Goal: Task Accomplishment & Management: Manage account settings

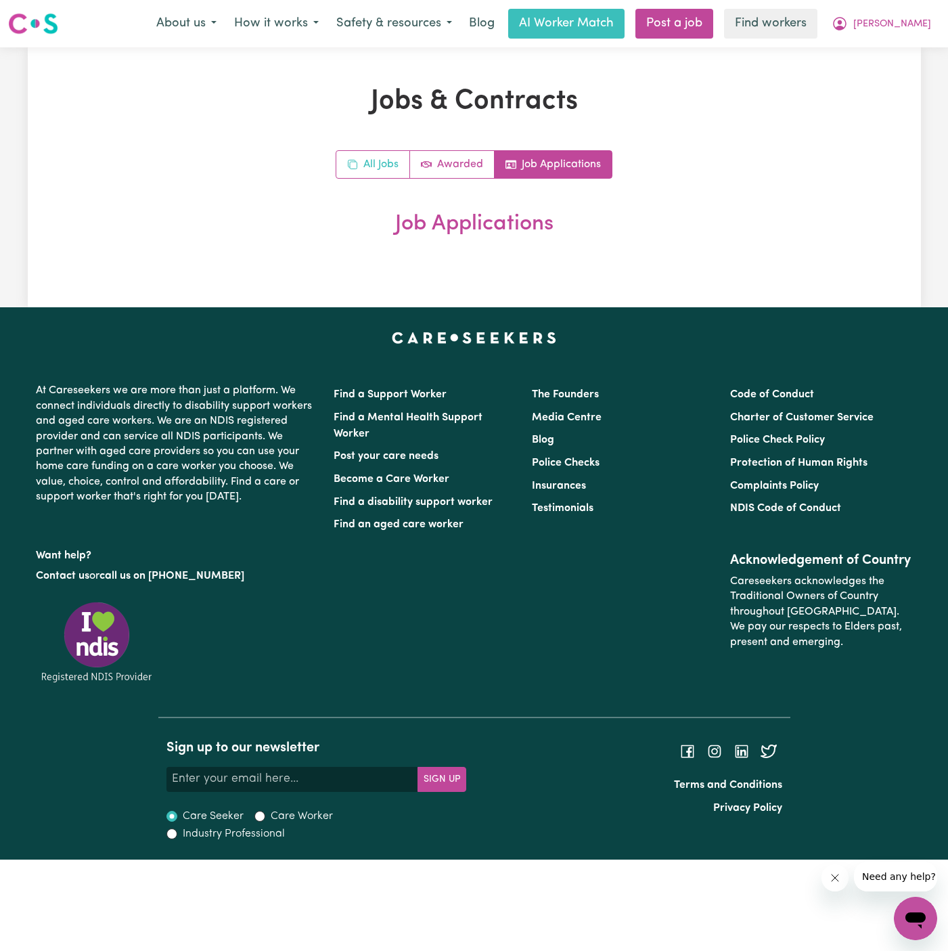
click at [375, 162] on link "All Jobs" at bounding box center [373, 164] width 74 height 27
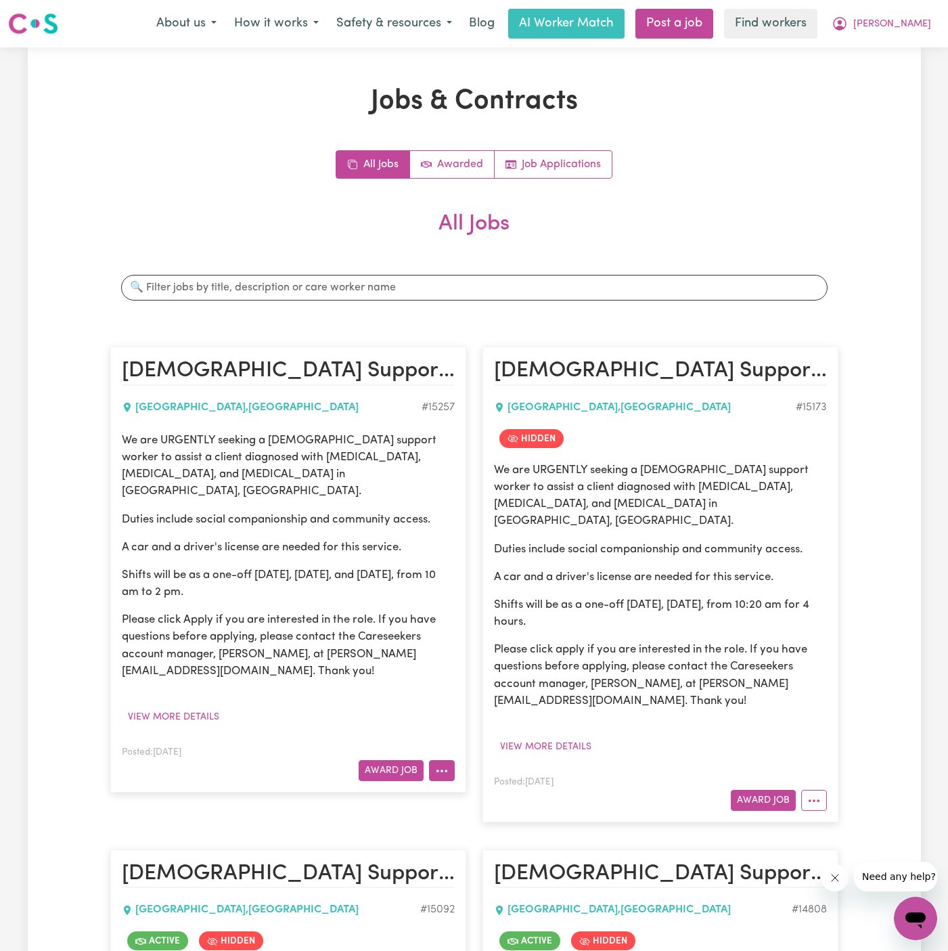
click at [444, 760] on button "More options" at bounding box center [442, 770] width 26 height 21
click at [361, 700] on div "We are URGENTLY seeking a [DEMOGRAPHIC_DATA] support worker to assist a client …" at bounding box center [288, 580] width 333 height 296
click at [588, 170] on link "Job Applications" at bounding box center [553, 164] width 117 height 27
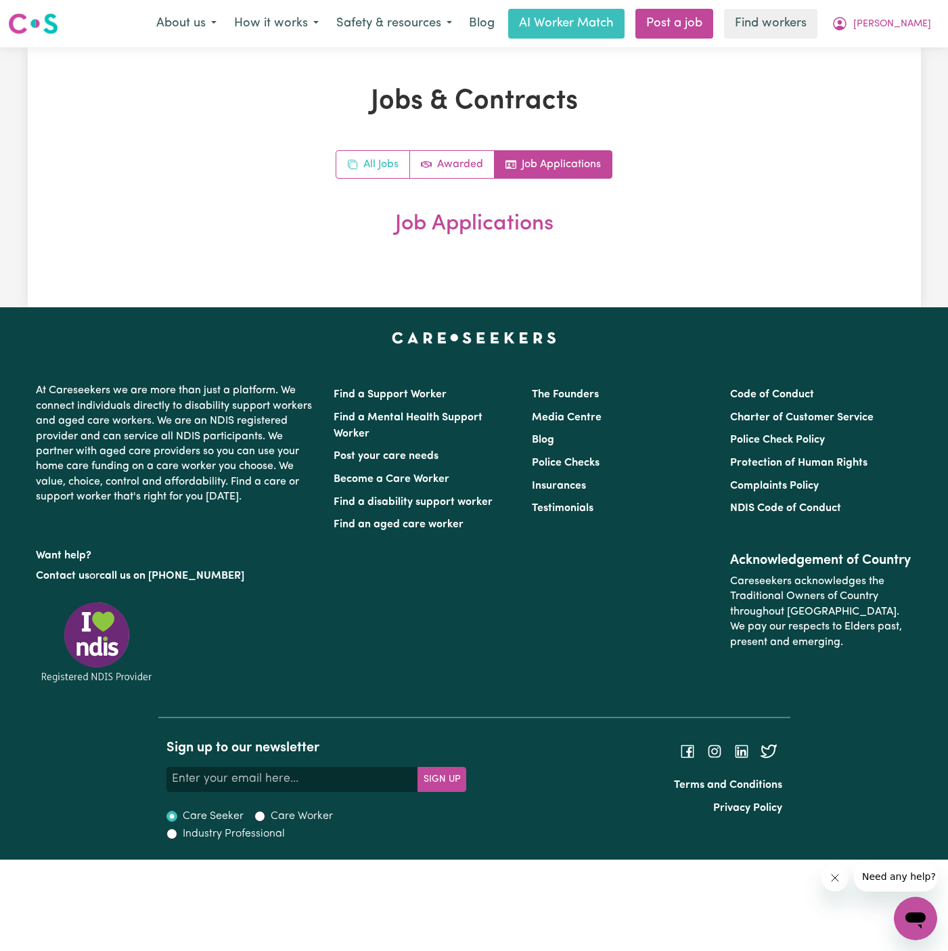
click at [382, 159] on link "All Jobs" at bounding box center [373, 164] width 74 height 27
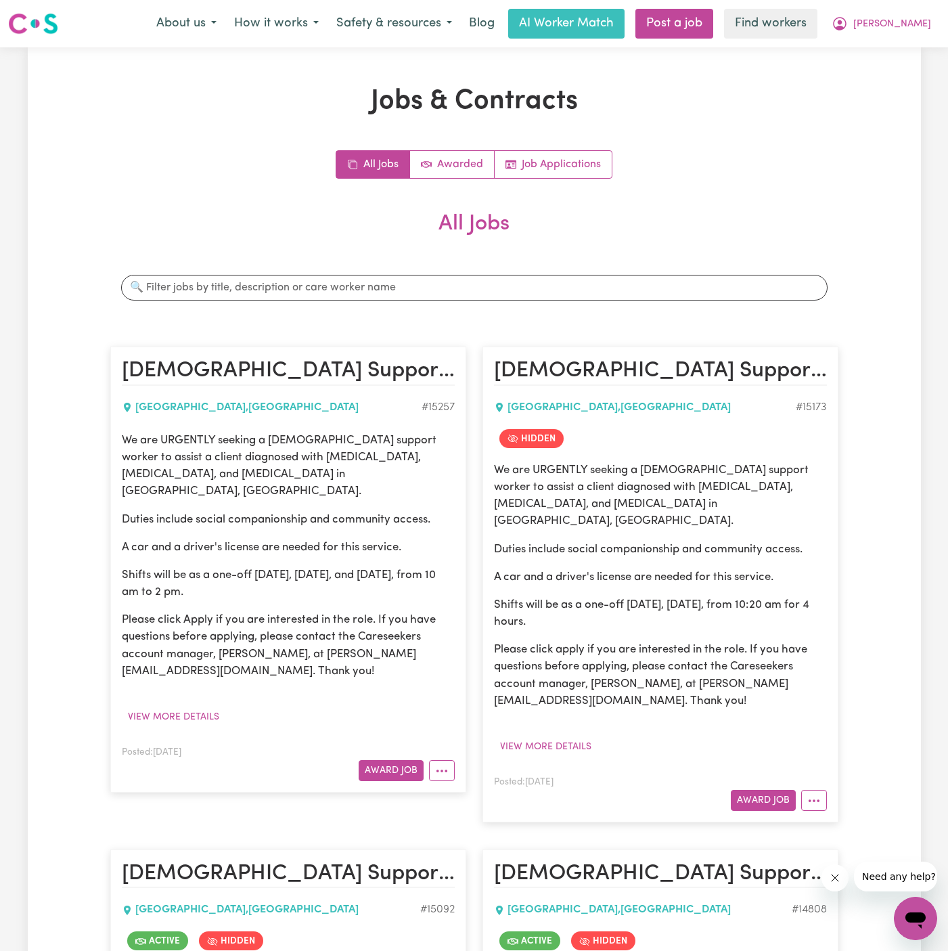
scroll to position [444, 0]
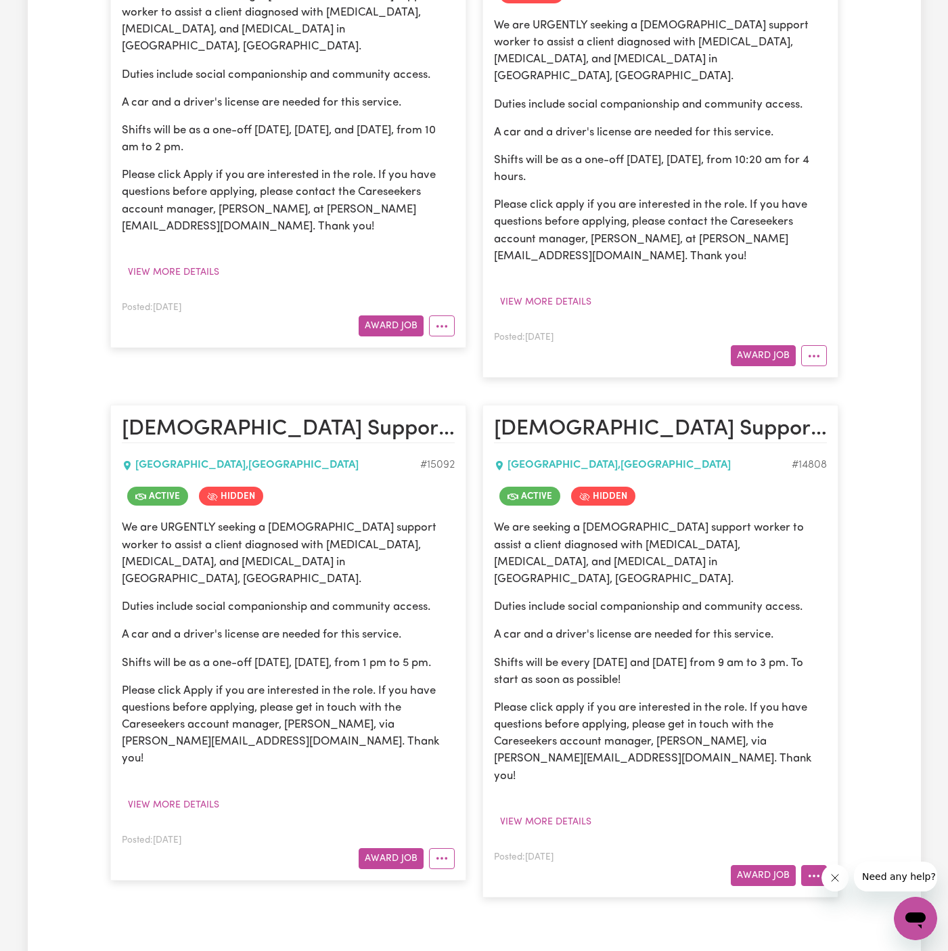
click at [814, 865] on button "More options" at bounding box center [814, 875] width 26 height 21
click at [856, 695] on link "View/Edit Contract" at bounding box center [867, 708] width 131 height 27
select select "WEEKDAY_DAYTIME"
select select "ASSISTANCE_SELF_CARE"
select select "ONE"
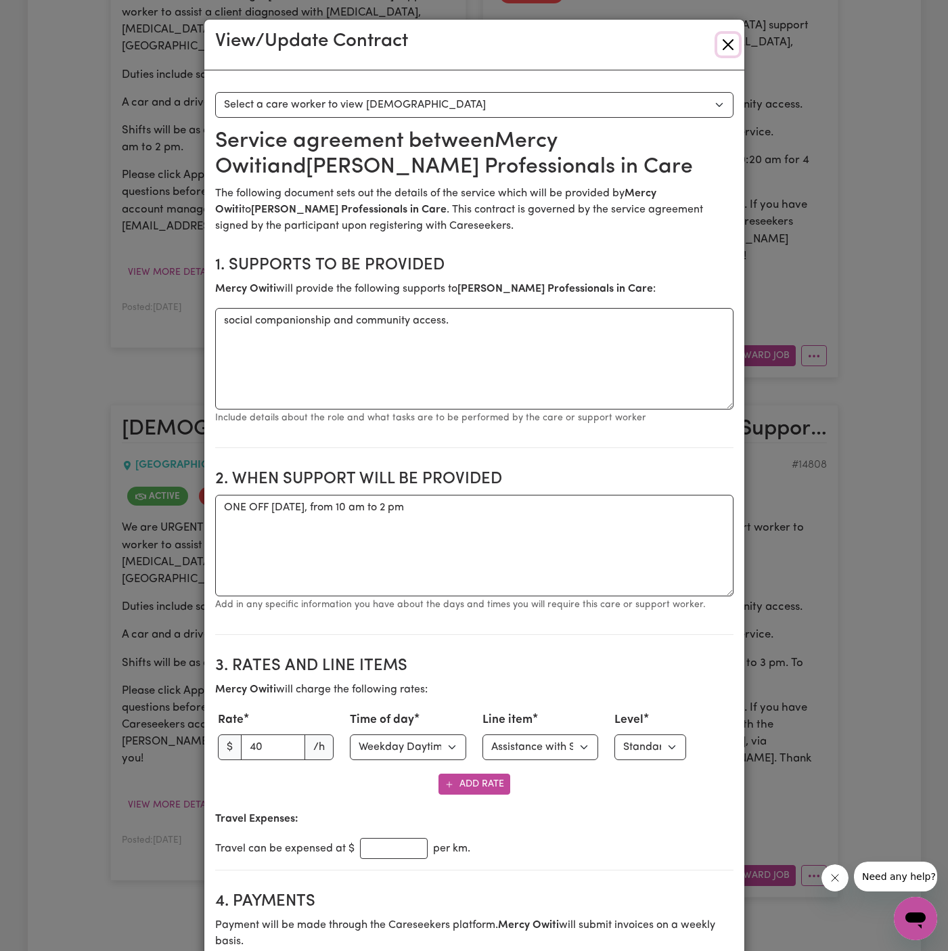
click at [727, 49] on button "Close" at bounding box center [728, 45] width 22 height 22
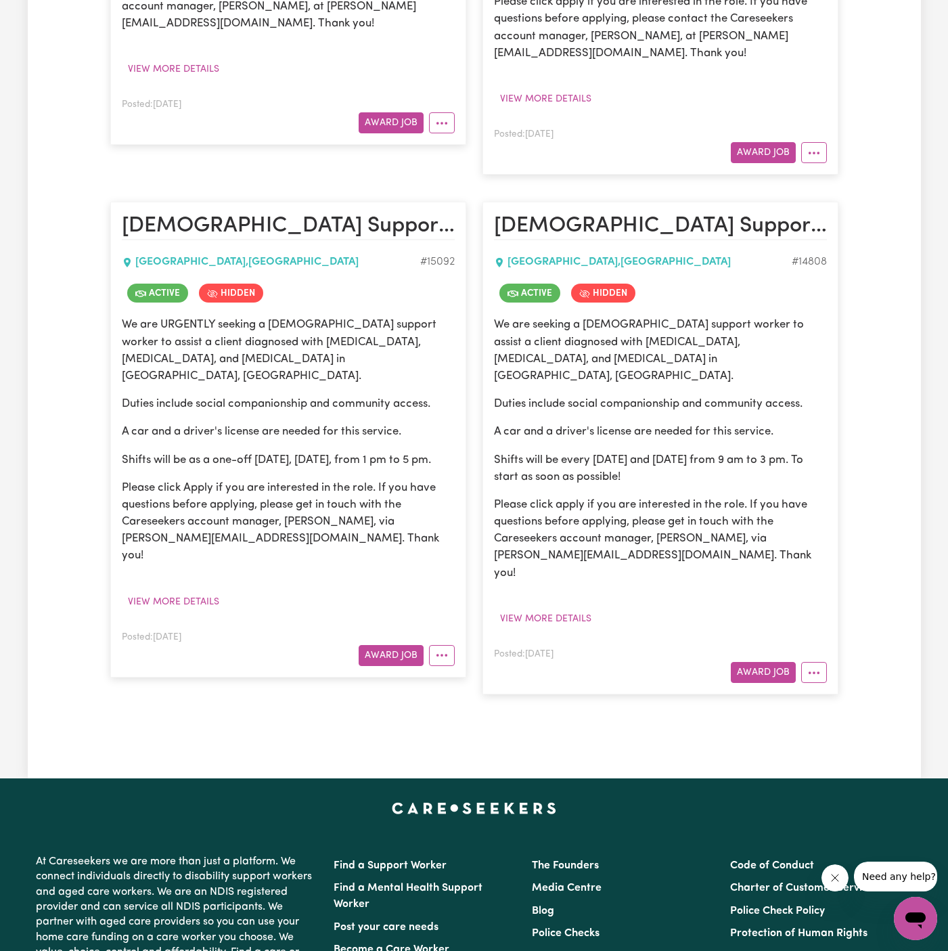
scroll to position [773, 0]
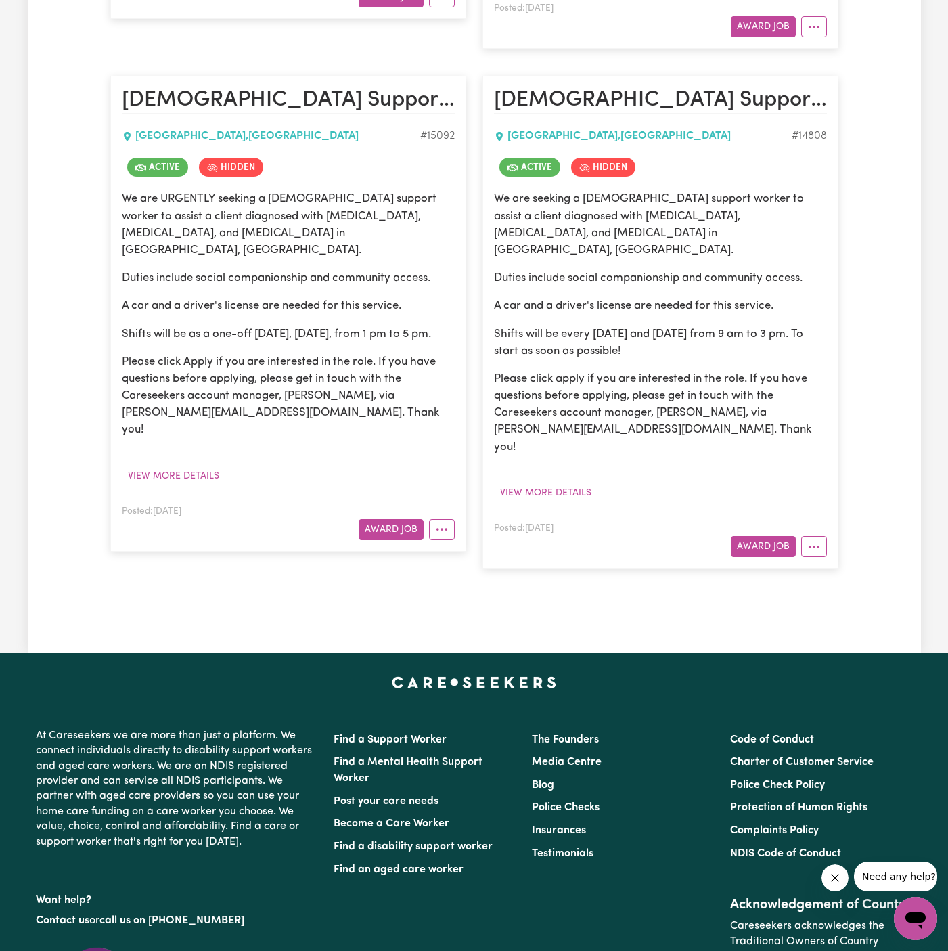
click at [442, 503] on article "[DEMOGRAPHIC_DATA] Support Worker Needed In [GEOGRAPHIC_DATA], [GEOGRAPHIC_DATA…" at bounding box center [288, 314] width 356 height 476
click at [447, 519] on button "More options" at bounding box center [442, 529] width 26 height 21
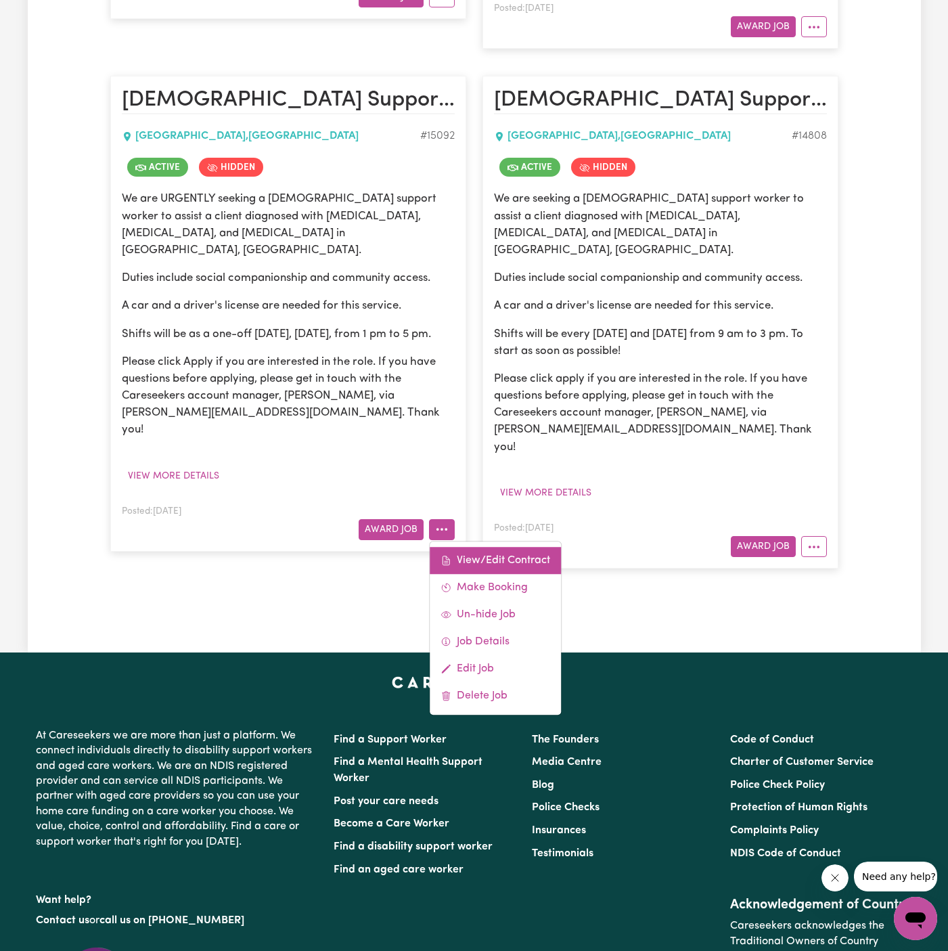
click at [466, 547] on link "View/Edit Contract" at bounding box center [495, 560] width 131 height 27
select select "WEEKDAY_DAYTIME"
select select "ASSISTANCE_SELF_CARE"
select select "ONE"
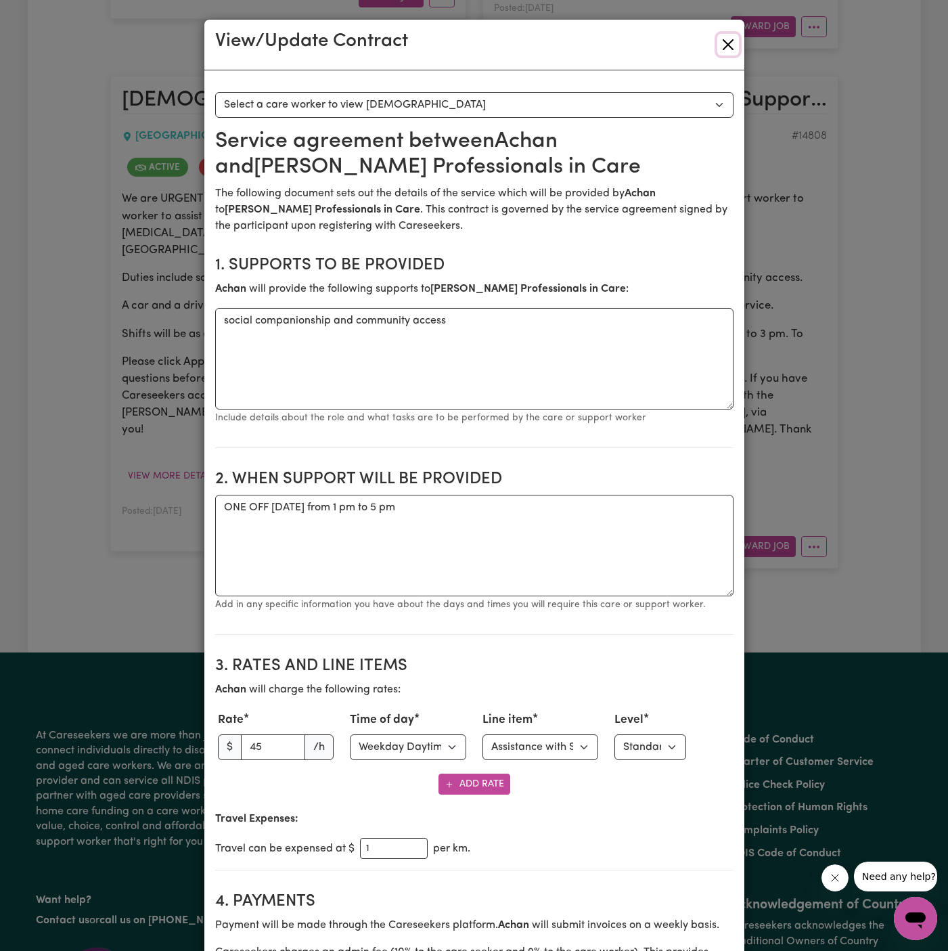
click at [733, 47] on button "Close" at bounding box center [728, 45] width 22 height 22
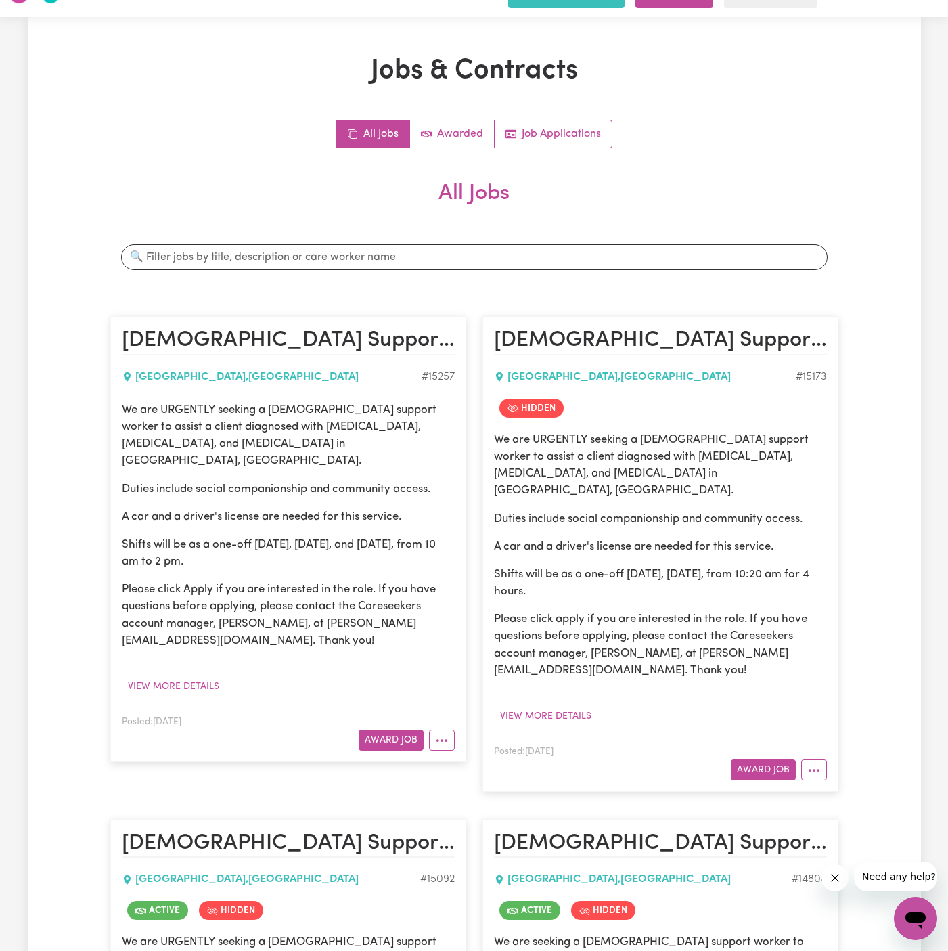
scroll to position [0, 0]
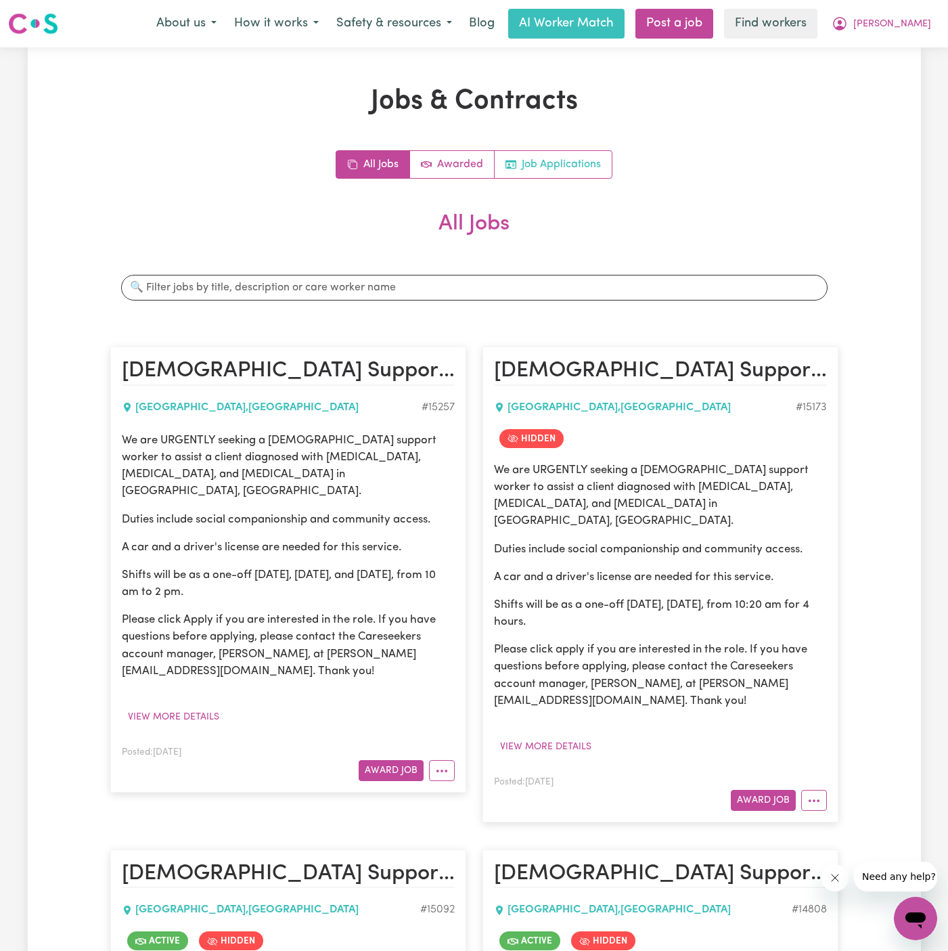
click at [588, 161] on link "Job Applications" at bounding box center [553, 164] width 117 height 27
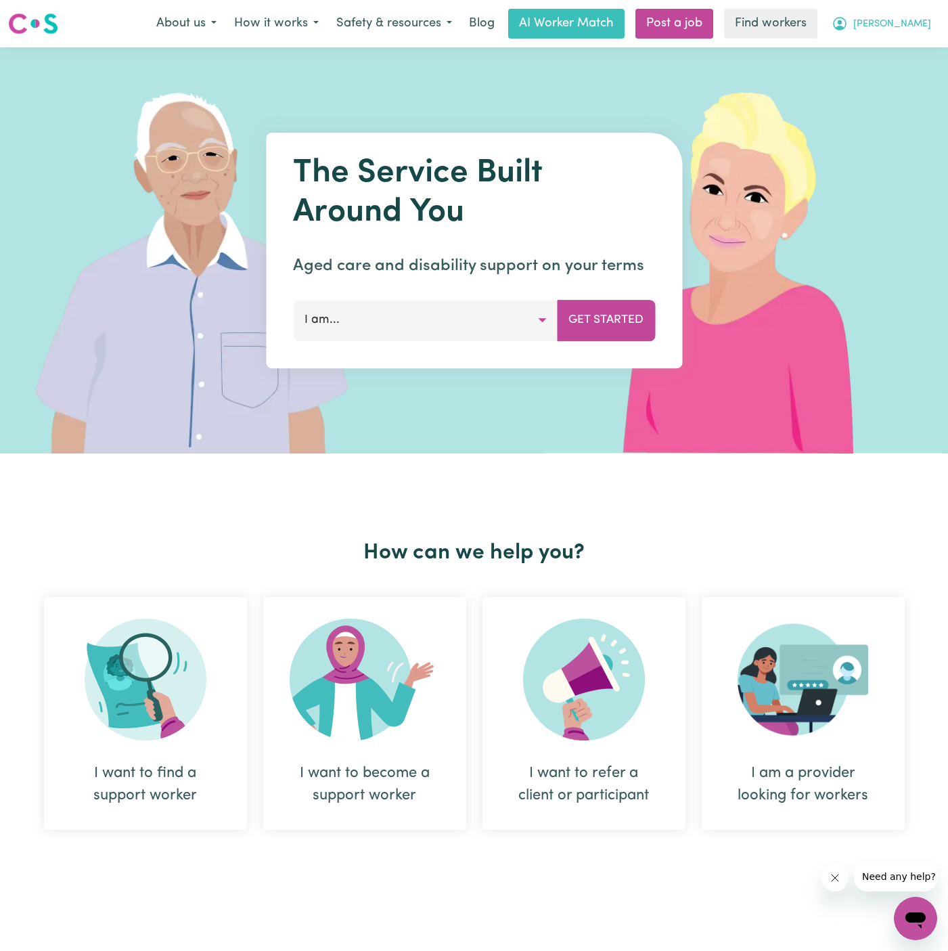
click at [923, 24] on span "[PERSON_NAME]" at bounding box center [892, 24] width 78 height 15
click at [906, 72] on link "Logout" at bounding box center [885, 78] width 107 height 26
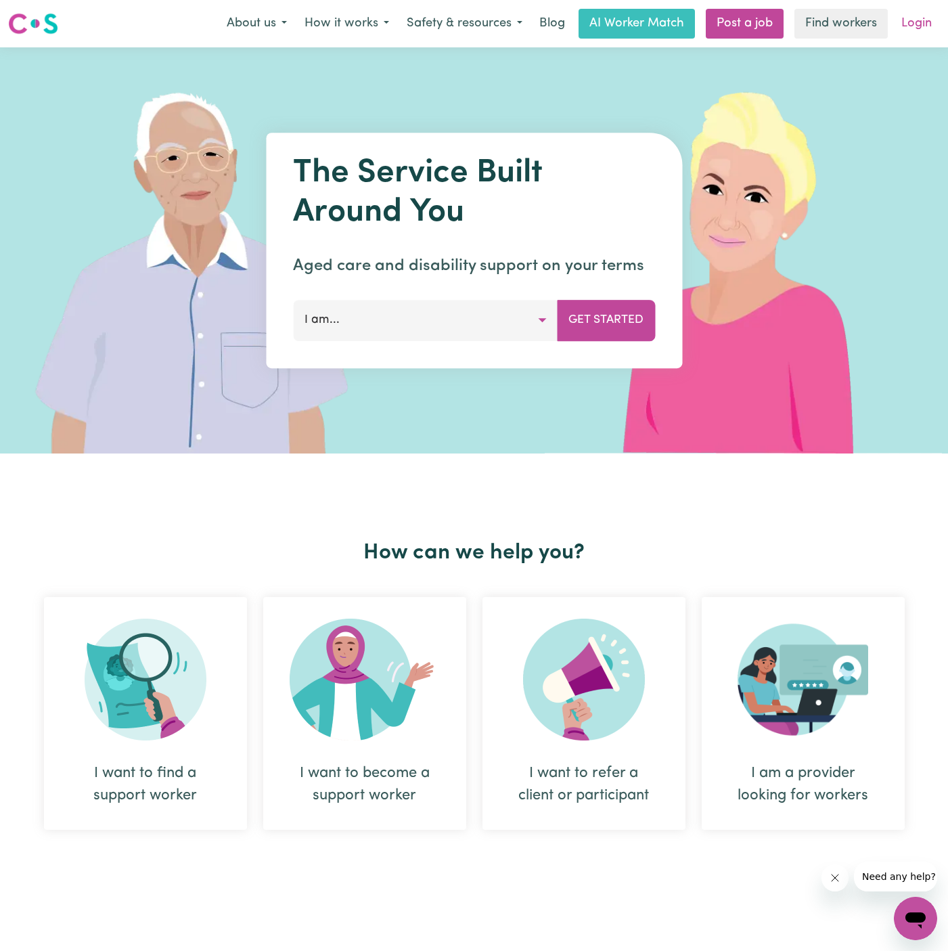
click at [921, 30] on link "Login" at bounding box center [916, 24] width 47 height 30
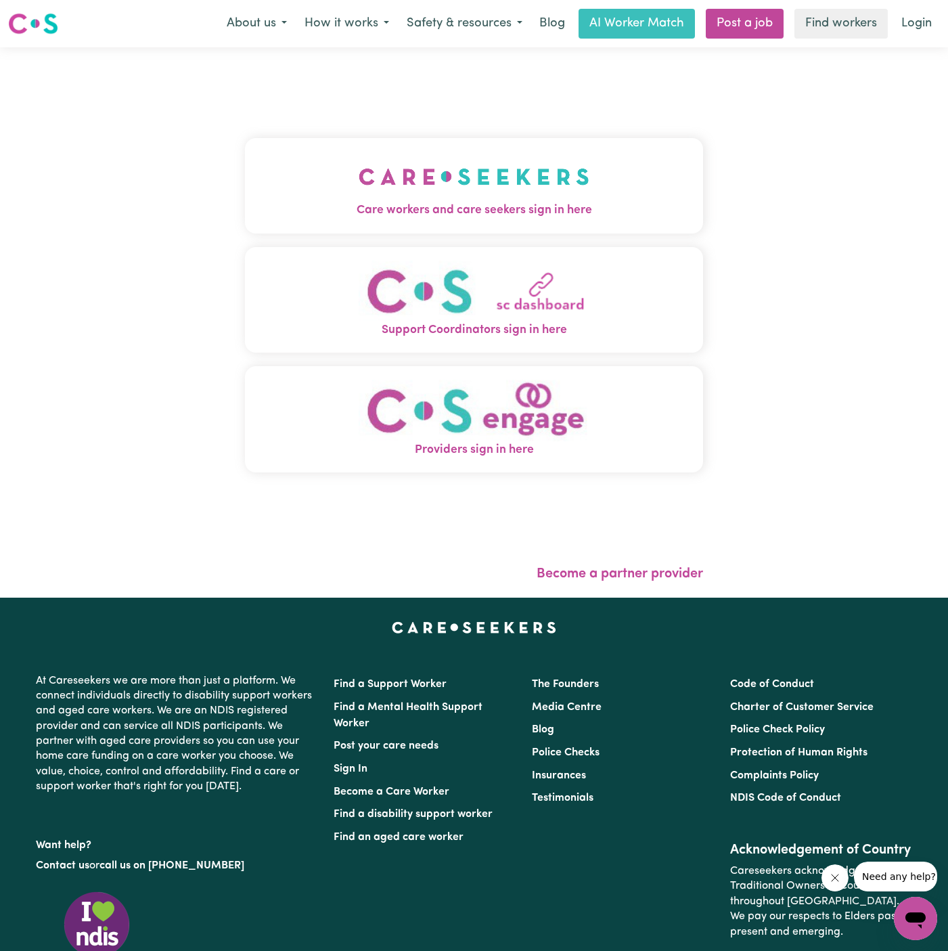
click at [480, 157] on img "Care workers and care seekers sign in here" at bounding box center [474, 177] width 231 height 50
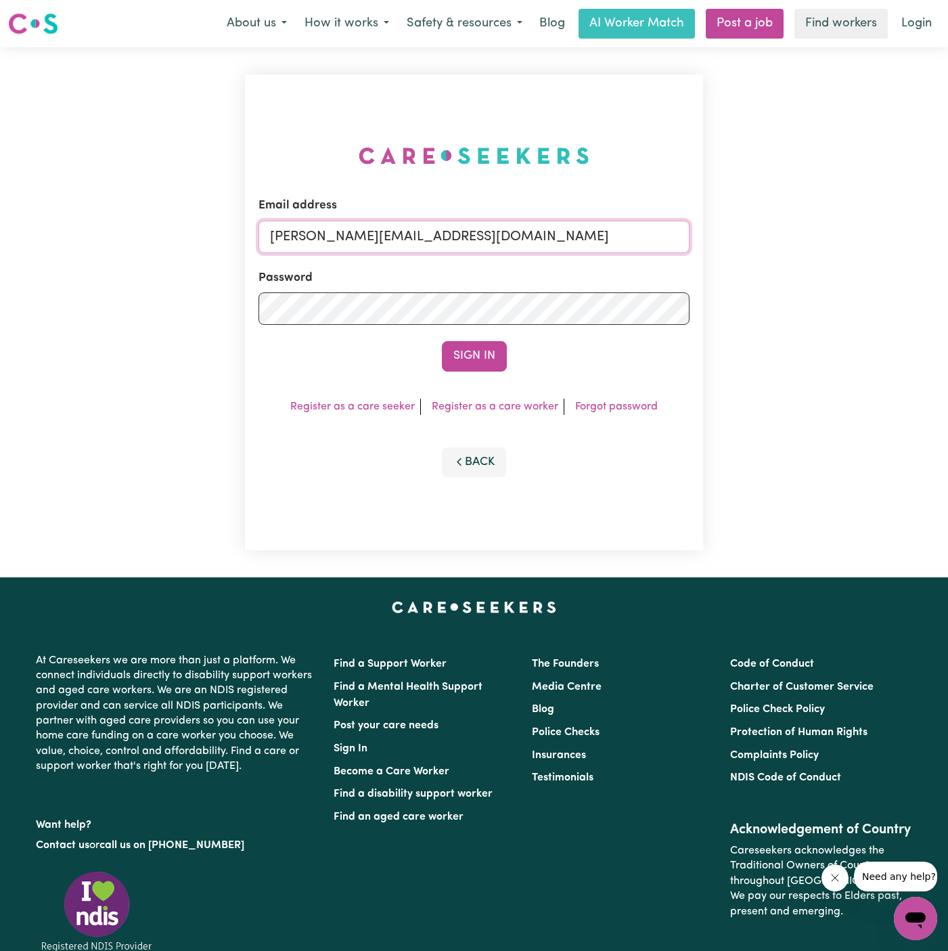
click at [599, 232] on input "dyan@careseekers.com.au" at bounding box center [473, 237] width 431 height 32
drag, startPoint x: 305, startPoint y: 341, endPoint x: 327, endPoint y: 348, distance: 23.3
click at [305, 341] on div "Sign In" at bounding box center [473, 356] width 431 height 30
click at [467, 358] on button "Sign In" at bounding box center [474, 356] width 65 height 30
